Goal: Transaction & Acquisition: Purchase product/service

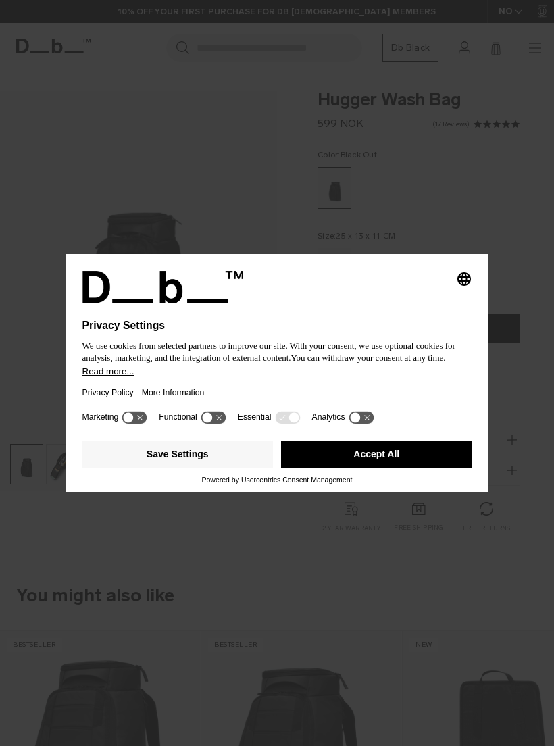
click at [551, 241] on div "Selecting an option will immediately change the language Privacy Settings We us…" at bounding box center [277, 373] width 554 height 746
click at [530, 258] on div "Selecting an option will immediately change the language Privacy Settings We us…" at bounding box center [277, 373] width 554 height 746
click at [392, 461] on button "Accept All" at bounding box center [376, 454] width 191 height 27
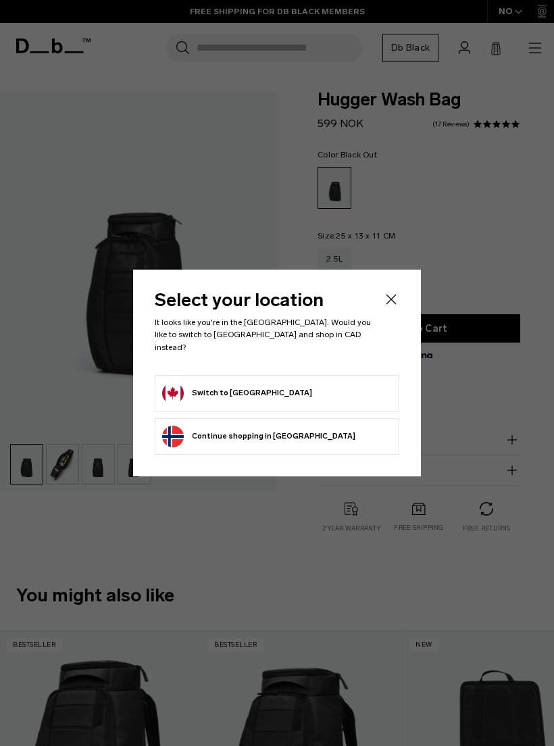
click at [360, 389] on form "Switch to [GEOGRAPHIC_DATA]" at bounding box center [277, 394] width 230 height 22
click at [181, 390] on button "Switch to [GEOGRAPHIC_DATA]" at bounding box center [237, 394] width 150 height 22
